Goal: Browse casually

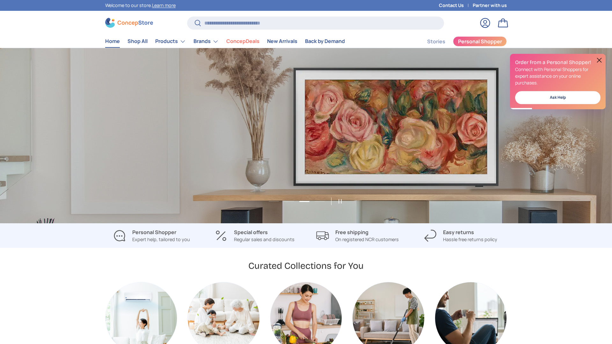
scroll to position [0, 1224]
